Goal: Check status: Check status

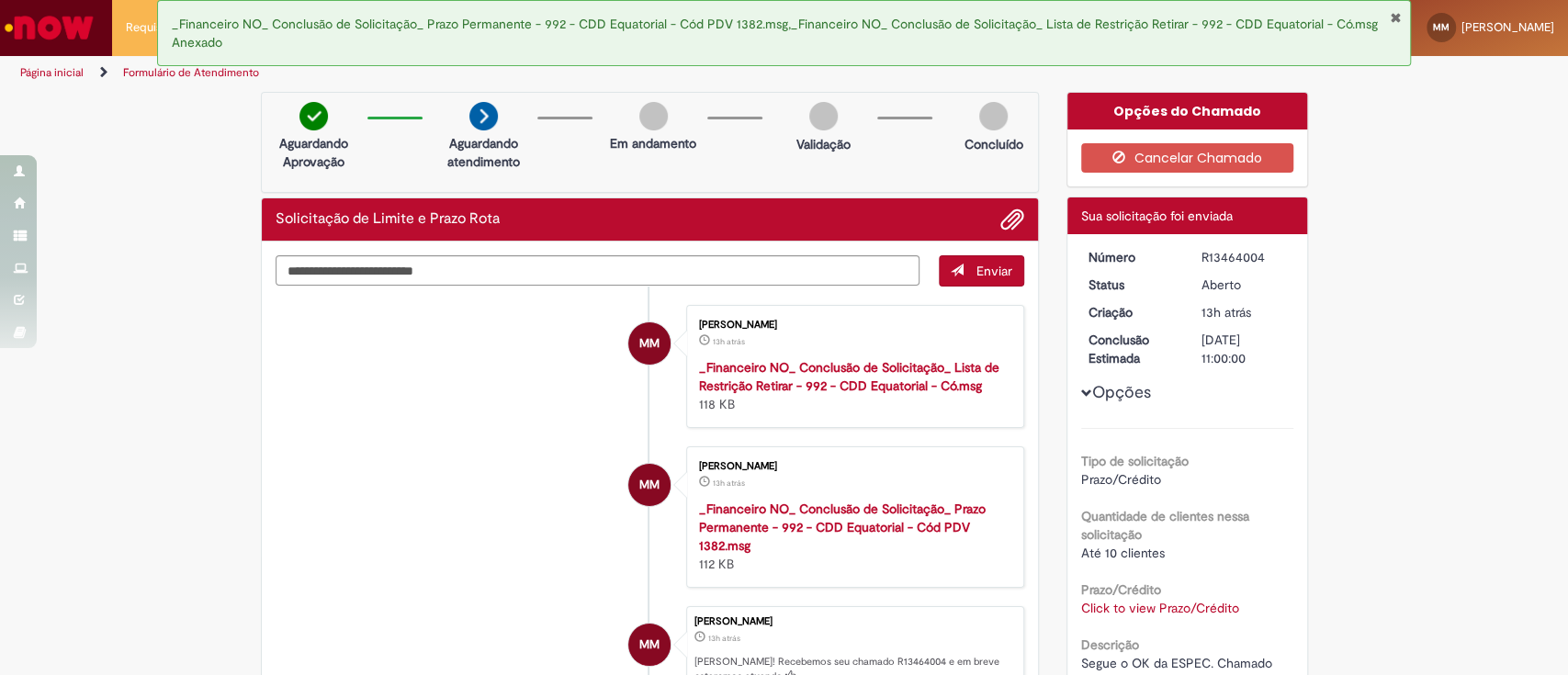
click at [1393, 14] on button "Fechar Notificação" at bounding box center [1395, 18] width 12 height 15
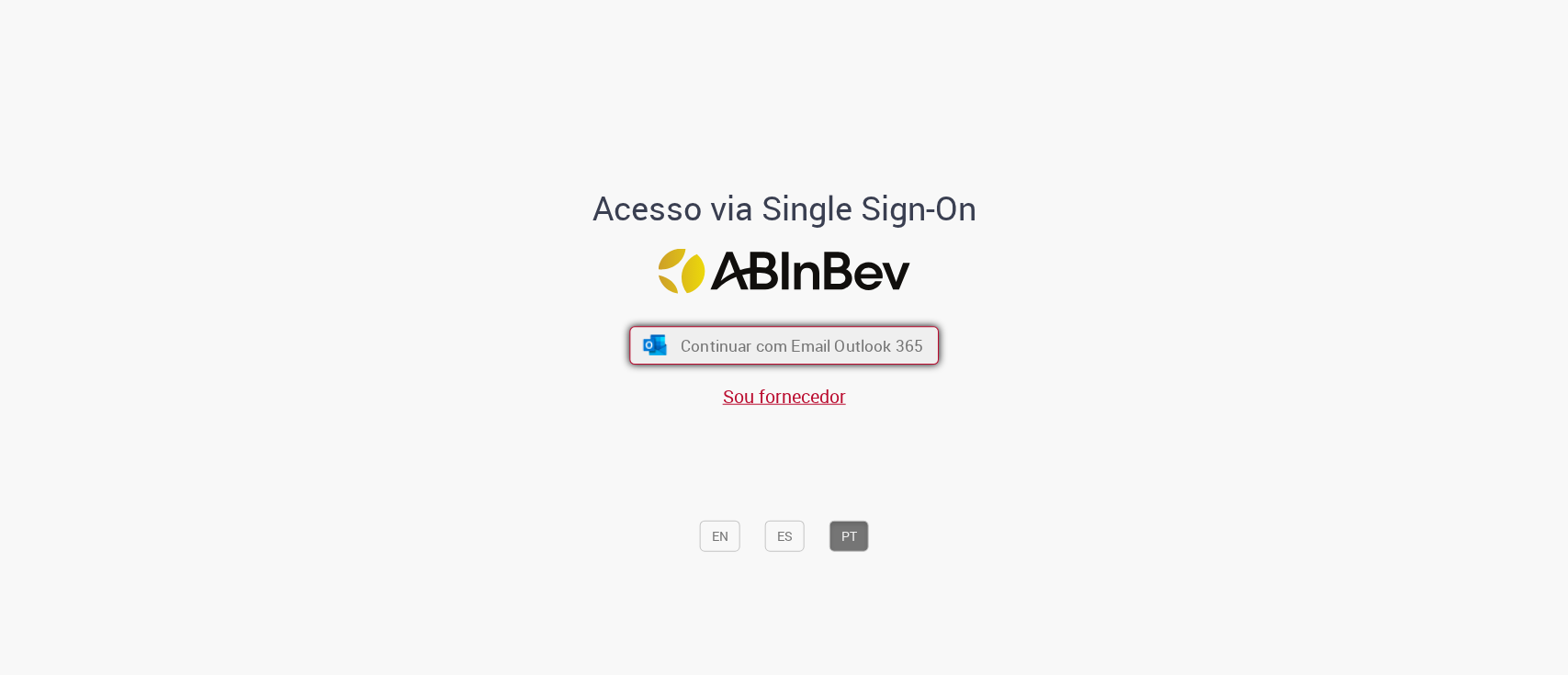
click at [690, 358] on button "Continuar com Email Outlook 365" at bounding box center [784, 345] width 310 height 38
click at [669, 349] on button "Continuar com Email Outlook 365" at bounding box center [784, 345] width 310 height 38
drag, startPoint x: 842, startPoint y: 336, endPoint x: 804, endPoint y: 341, distance: 38.3
click at [845, 337] on span "Continuar com Email Outlook 365" at bounding box center [802, 344] width 242 height 22
click at [831, 329] on button "Continuar com Email Outlook 365" at bounding box center [784, 345] width 310 height 38
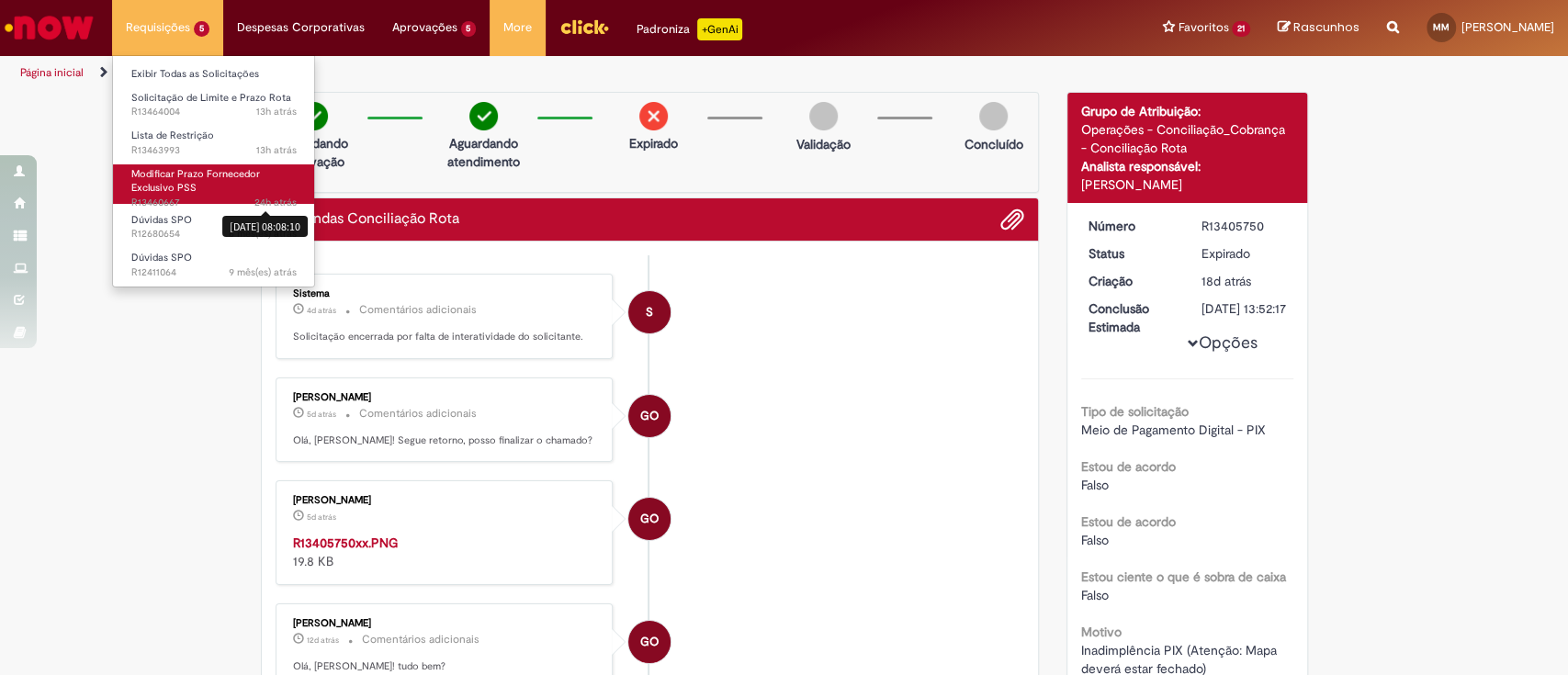
click at [254, 203] on span "24h atrás" at bounding box center [275, 202] width 42 height 14
